Goal: Use online tool/utility: Use online tool/utility

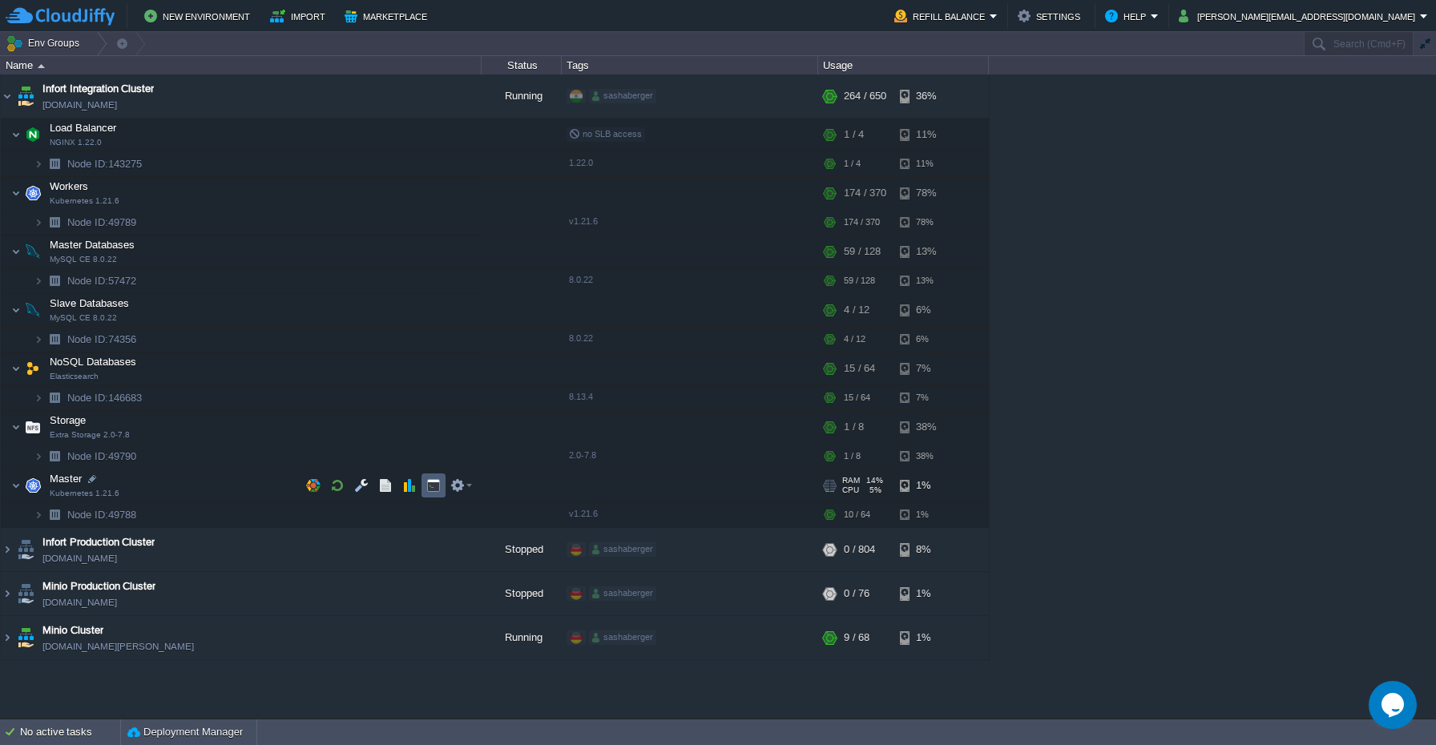
click at [426, 486] on button "button" at bounding box center [433, 485] width 14 height 14
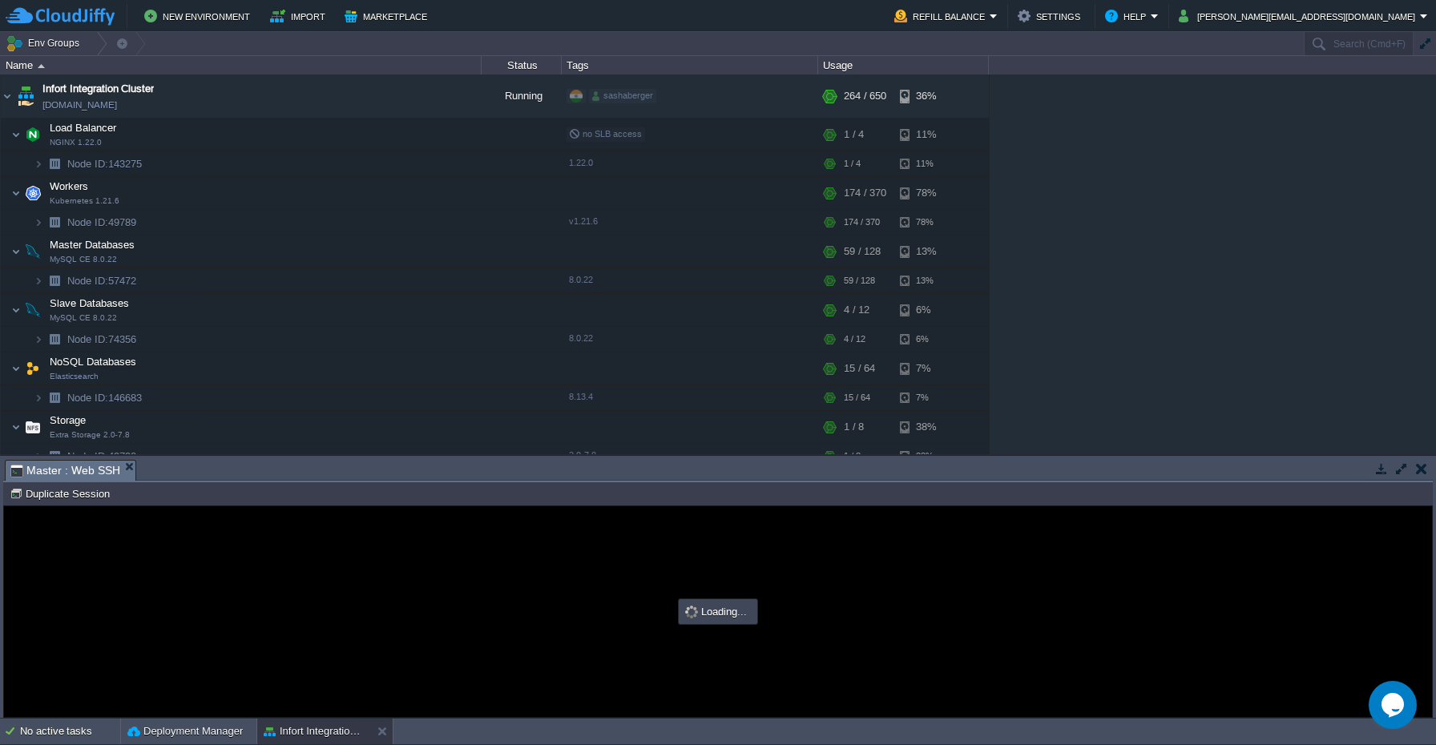
type input "#000000"
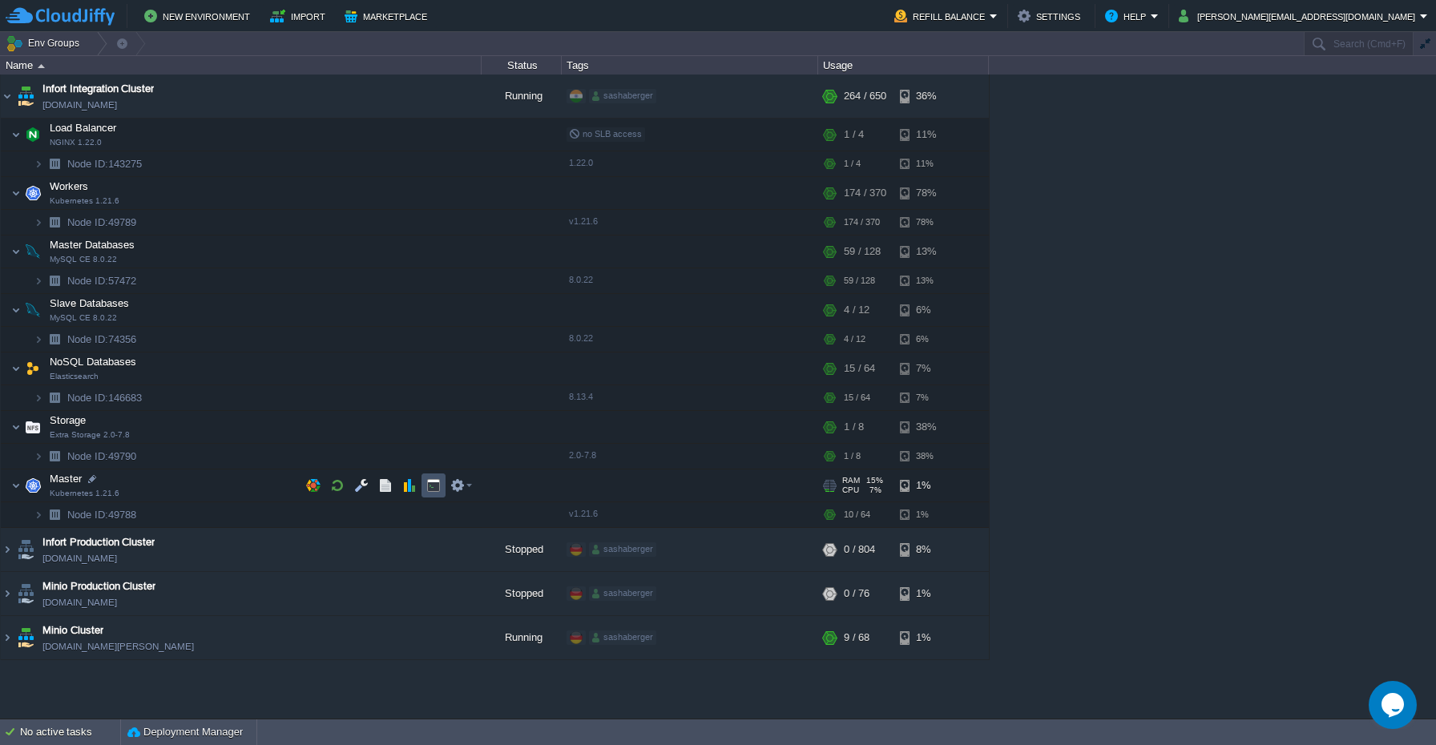
click at [436, 487] on button "button" at bounding box center [433, 485] width 14 height 14
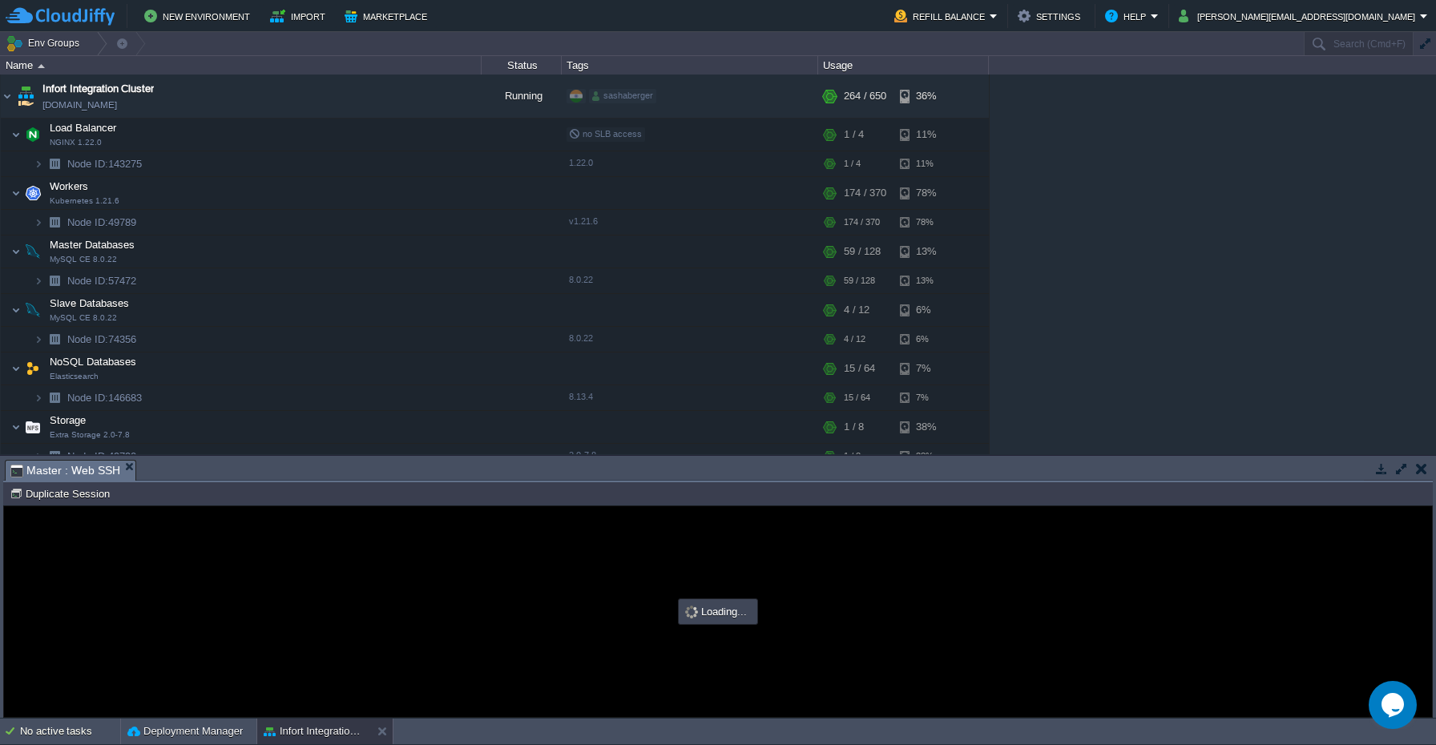
type input "#000000"
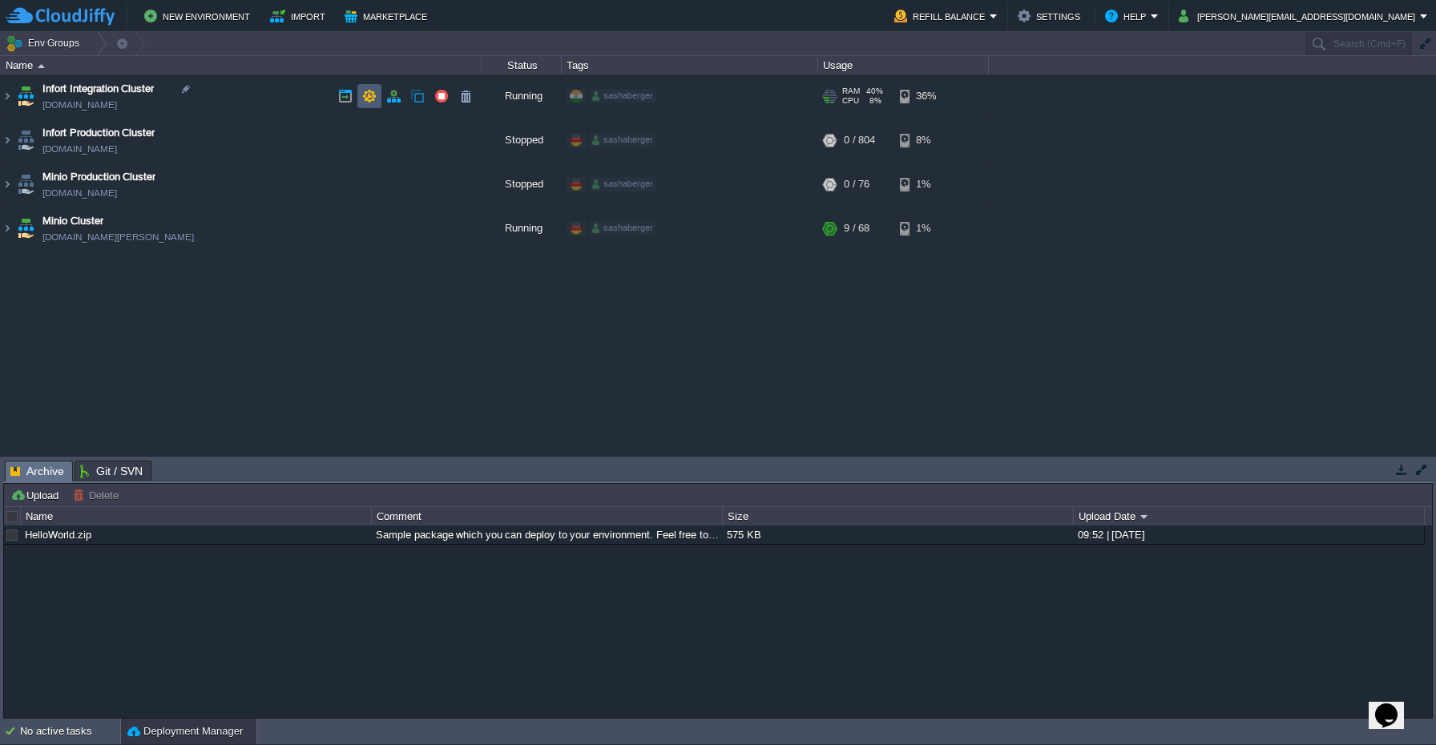
click at [368, 101] on button "button" at bounding box center [369, 96] width 14 height 14
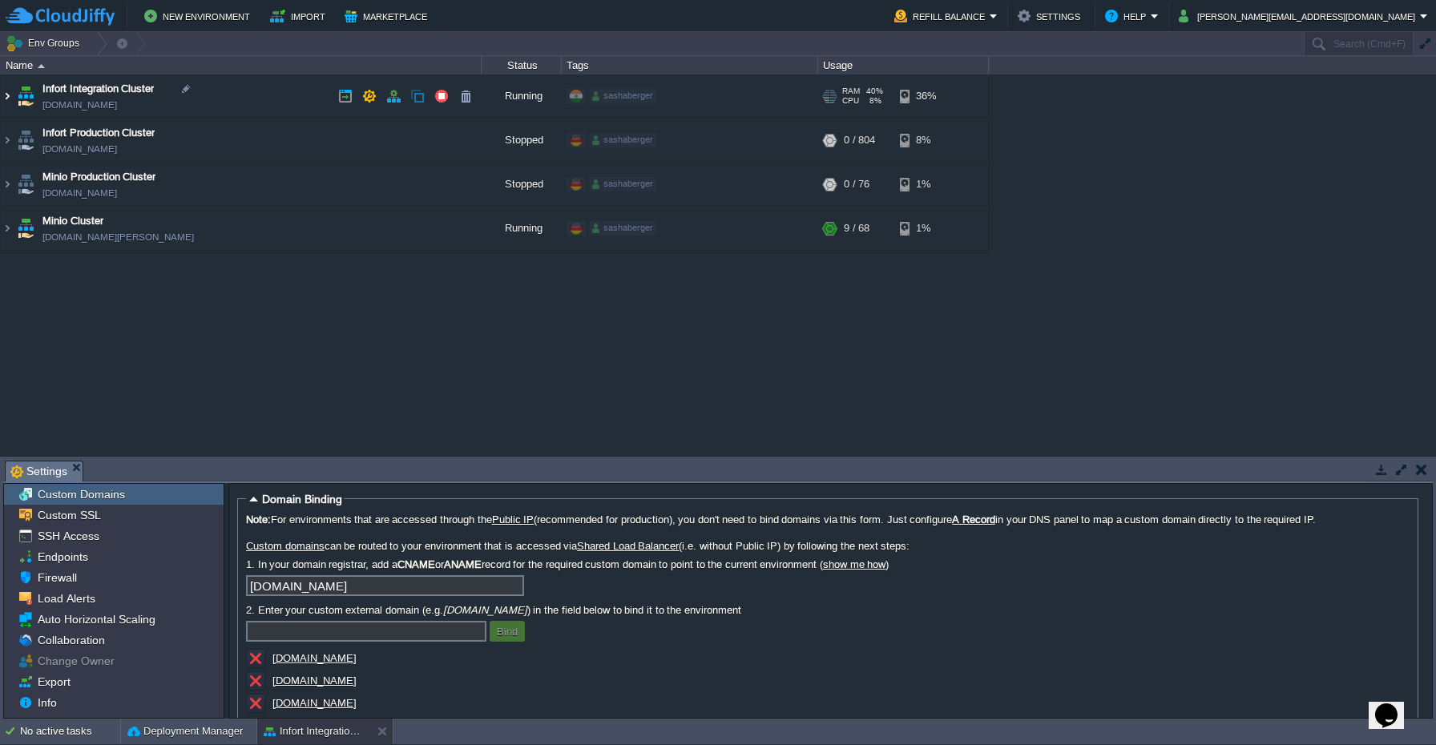
click at [8, 92] on img at bounding box center [7, 96] width 13 height 43
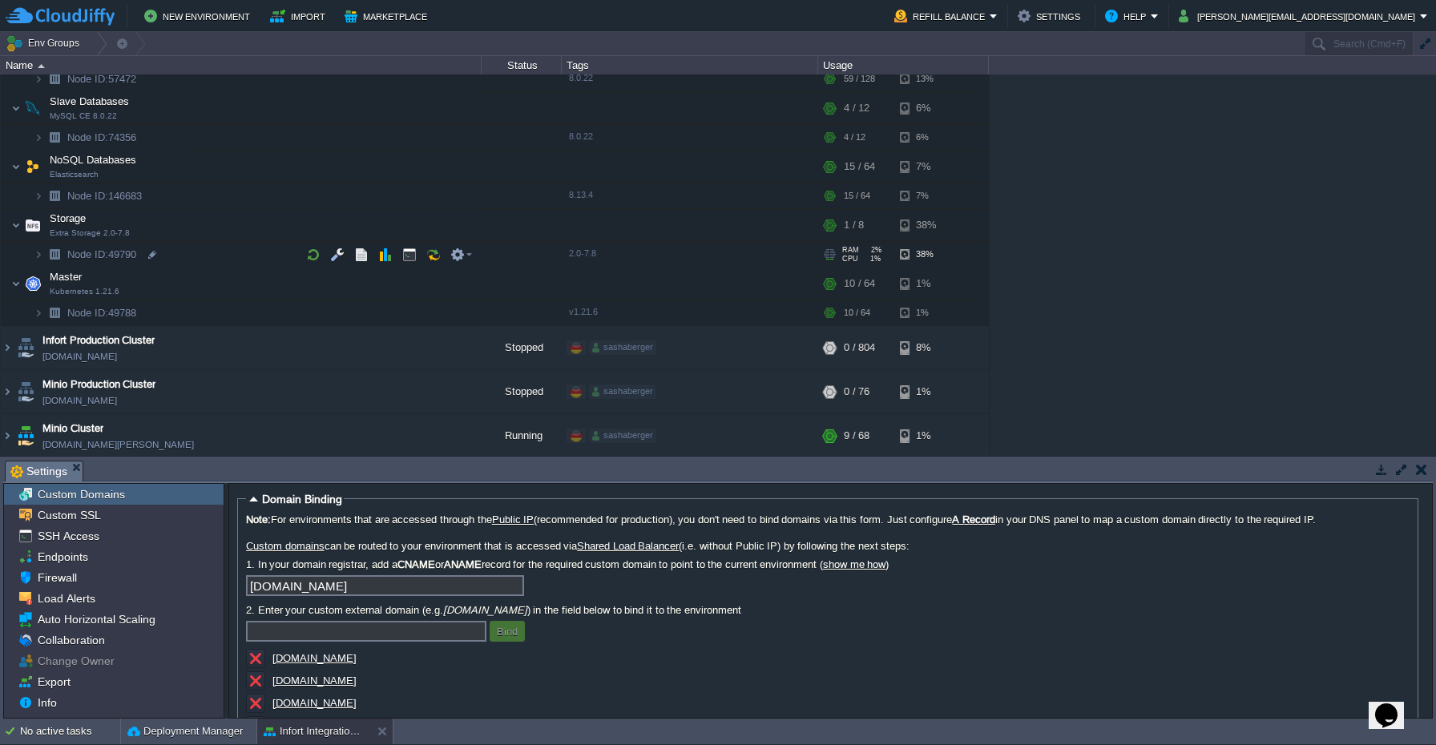
scroll to position [192, 0]
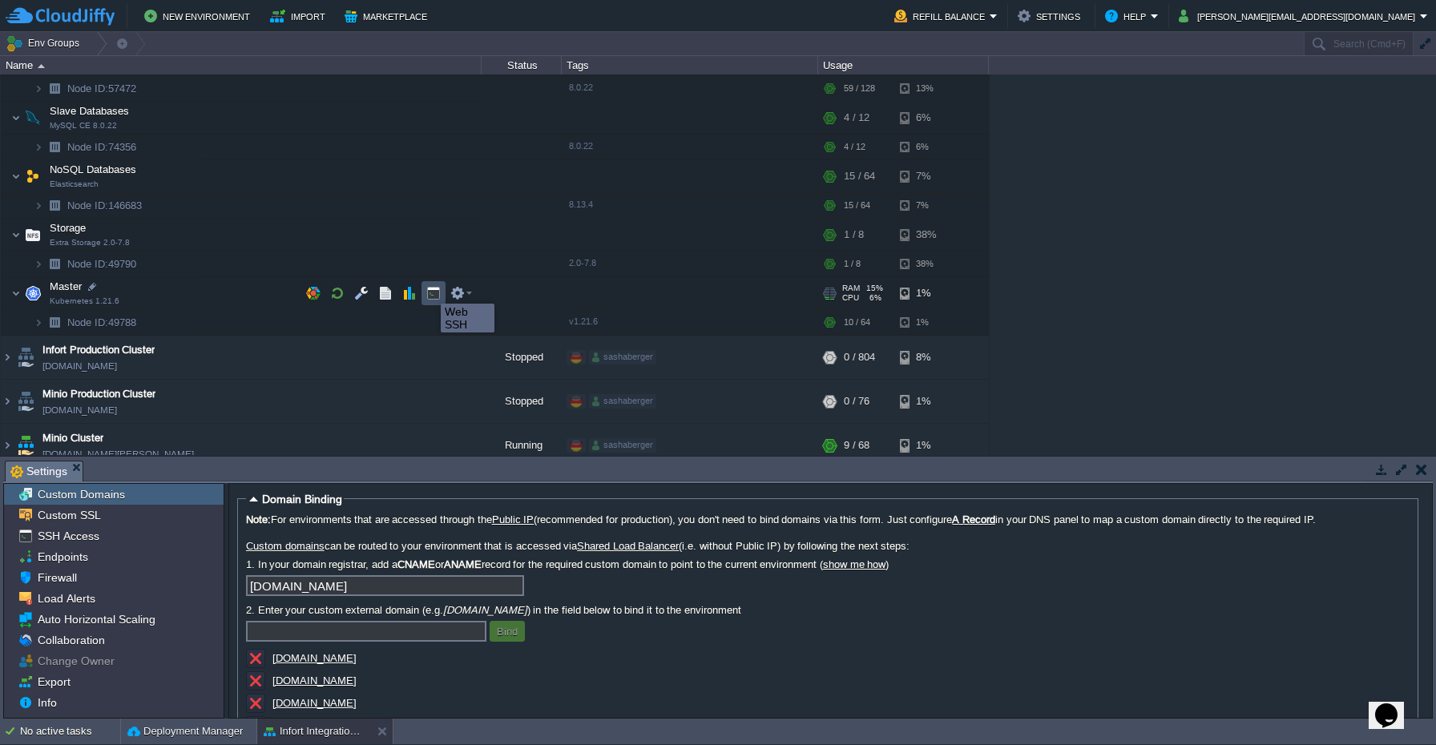
click at [429, 289] on button "button" at bounding box center [433, 293] width 14 height 14
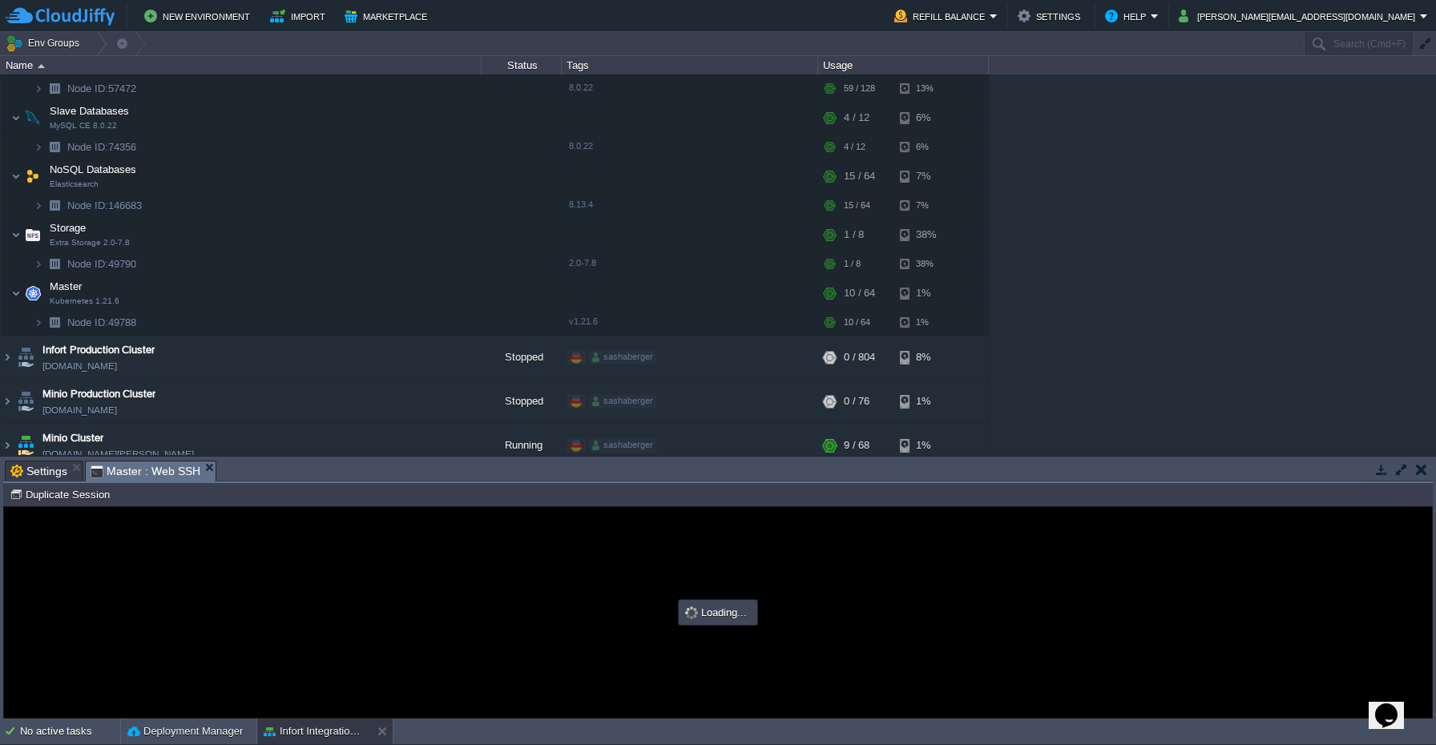
scroll to position [0, 0]
type input "#000000"
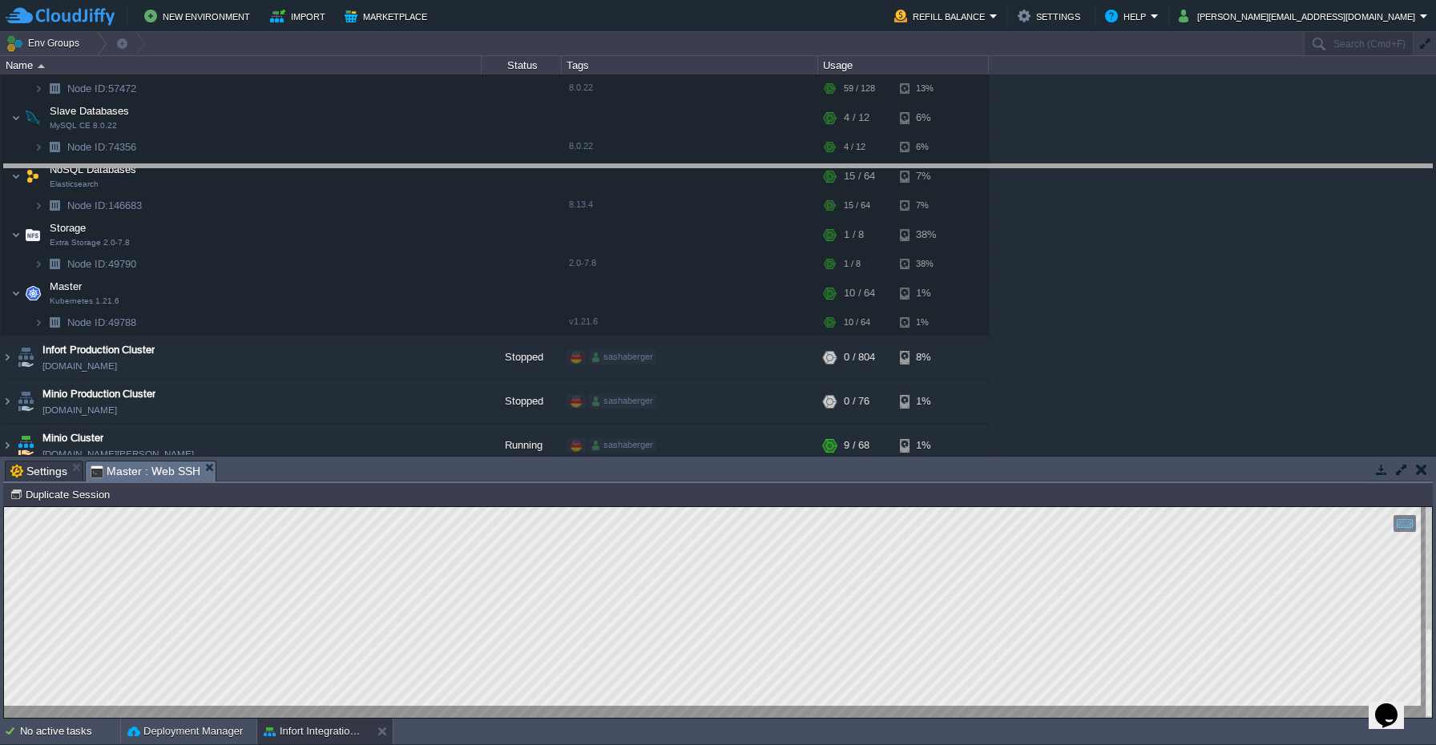
drag, startPoint x: 266, startPoint y: 481, endPoint x: 345, endPoint y: 184, distance: 306.7
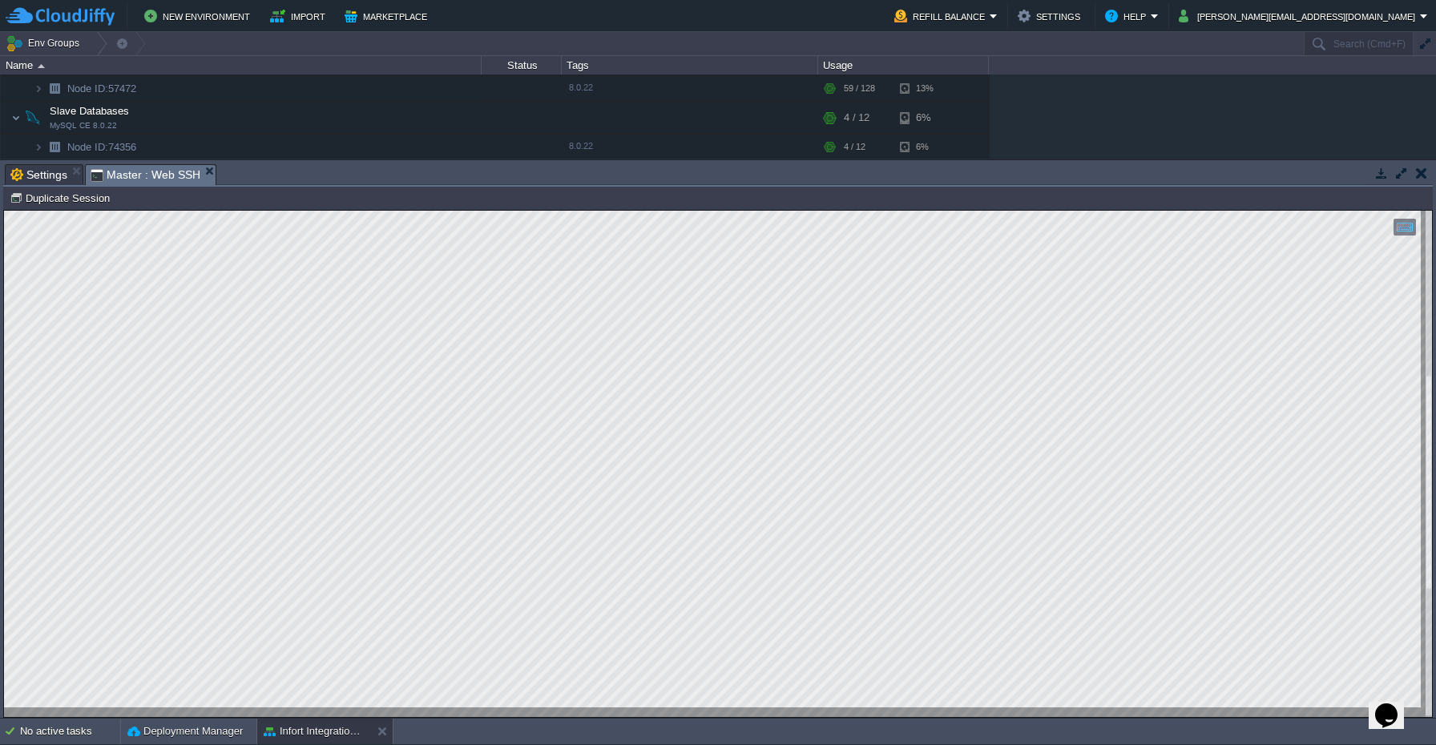
click at [196, 211] on html "Copy: Cmd + C Paste: Cmd + V Settings: Ctrl + Shift + Alt 0" at bounding box center [718, 211] width 1428 height 0
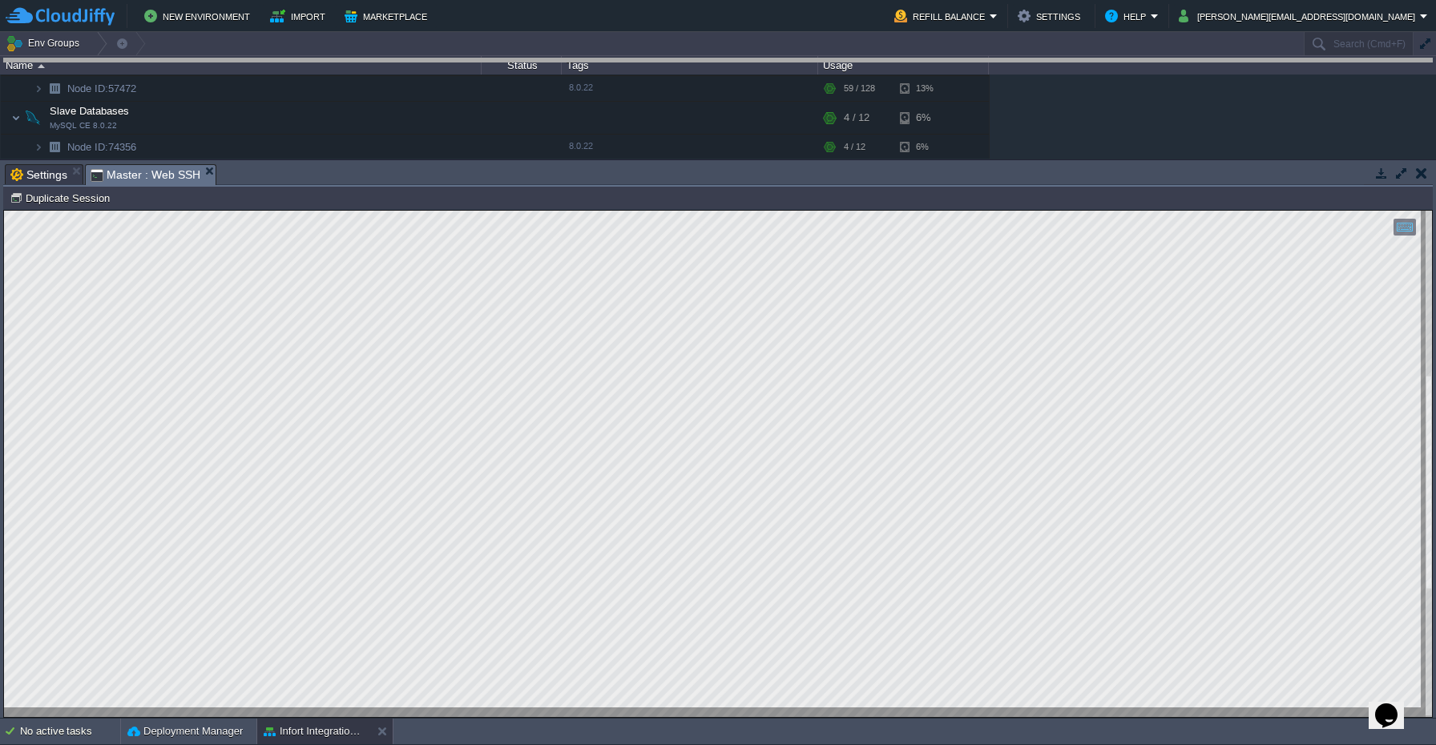
drag, startPoint x: 462, startPoint y: 184, endPoint x: 502, endPoint y: 50, distance: 140.7
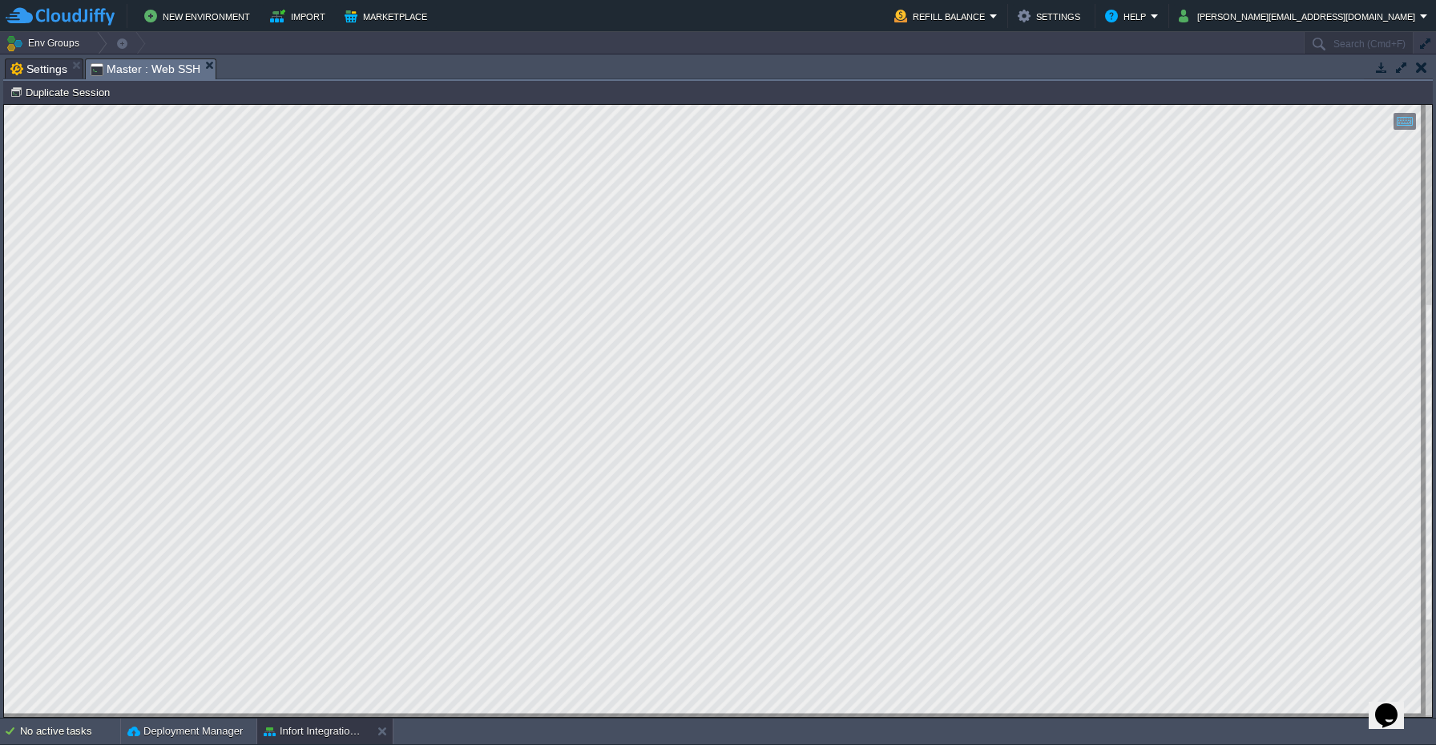
click at [268, 105] on html "Copy: Cmd + C Paste: Cmd + V Settings: Ctrl + Shift + Alt 0" at bounding box center [718, 105] width 1428 height 0
type textarea "root@node49788-infort ~ $ temporal operator namespace list \ > --address [DOMAI…"
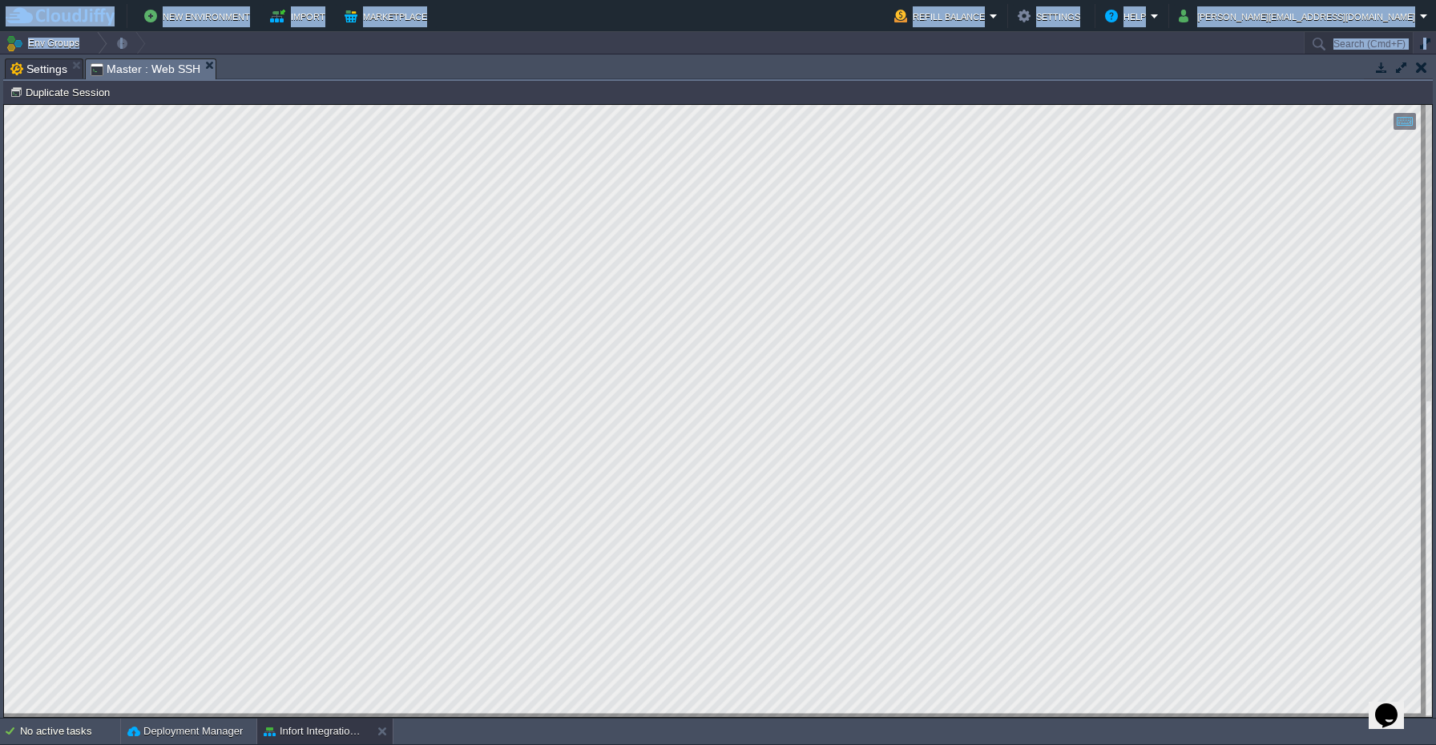
drag, startPoint x: 890, startPoint y: 17, endPoint x: 856, endPoint y: 74, distance: 66.5
click at [856, 74] on body "New Environment Import Marketplace Bonus $0.00 Upgrade Account Refill Balance S…" at bounding box center [718, 372] width 1436 height 745
